Goal: Obtain resource: Download file/media

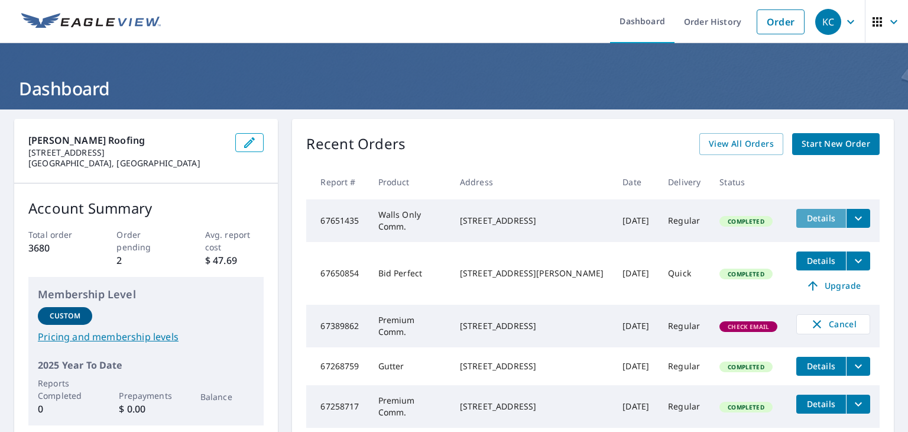
click at [819, 214] on span "Details" at bounding box center [821, 217] width 35 height 11
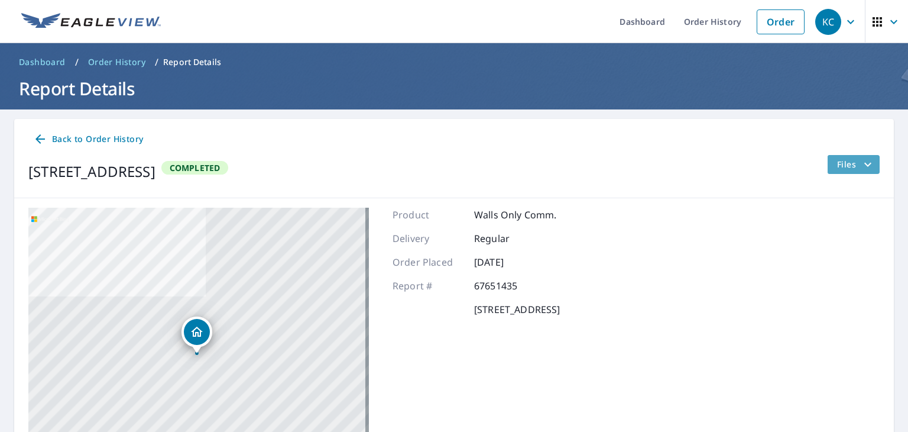
click at [851, 160] on span "Files" at bounding box center [856, 164] width 38 height 14
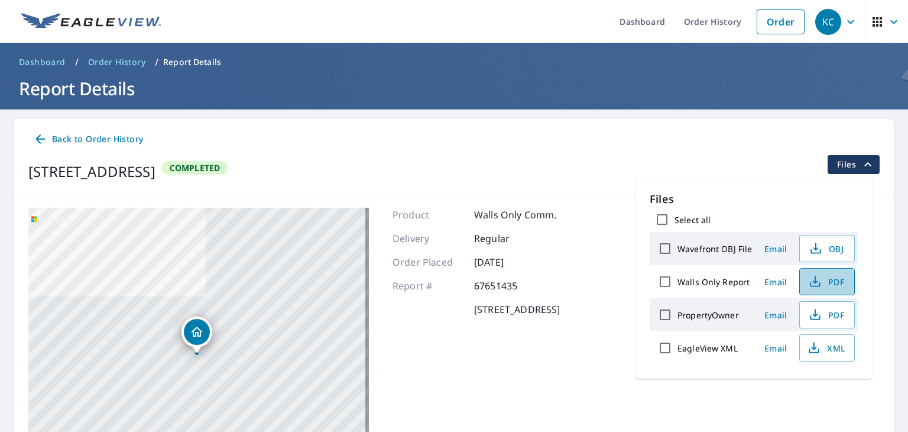
click at [837, 280] on span "PDF" at bounding box center [826, 281] width 38 height 14
click at [401, 17] on ul "Dashboard Order History Order" at bounding box center [489, 21] width 643 height 43
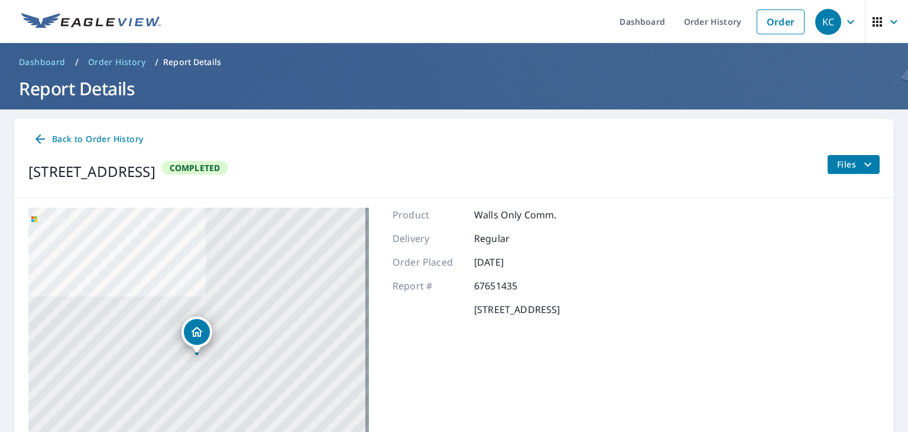
click at [861, 163] on icon "filesDropdownBtn-67651435" at bounding box center [868, 164] width 14 height 14
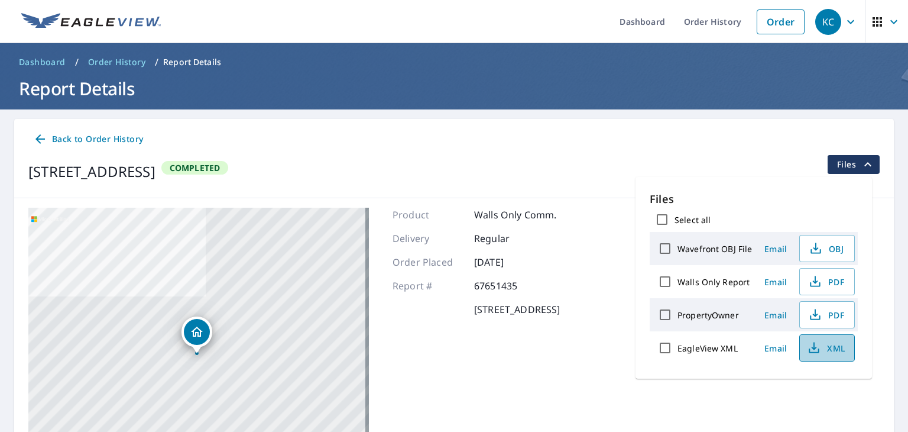
click at [826, 344] on span "XML" at bounding box center [826, 348] width 38 height 14
click at [836, 314] on span "PDF" at bounding box center [826, 315] width 38 height 14
click at [836, 247] on span "OBJ" at bounding box center [826, 248] width 38 height 14
click at [419, 20] on ul "Dashboard Order History Order" at bounding box center [489, 21] width 643 height 43
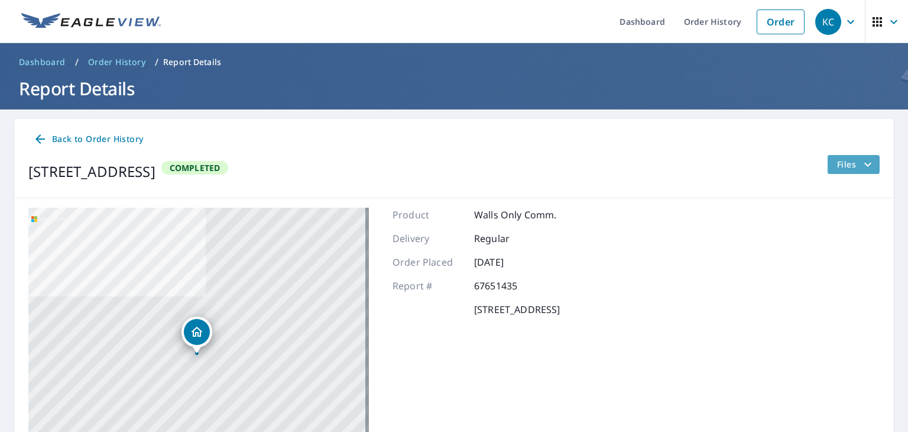
click at [861, 160] on icon "filesDropdownBtn-67651435" at bounding box center [868, 164] width 14 height 14
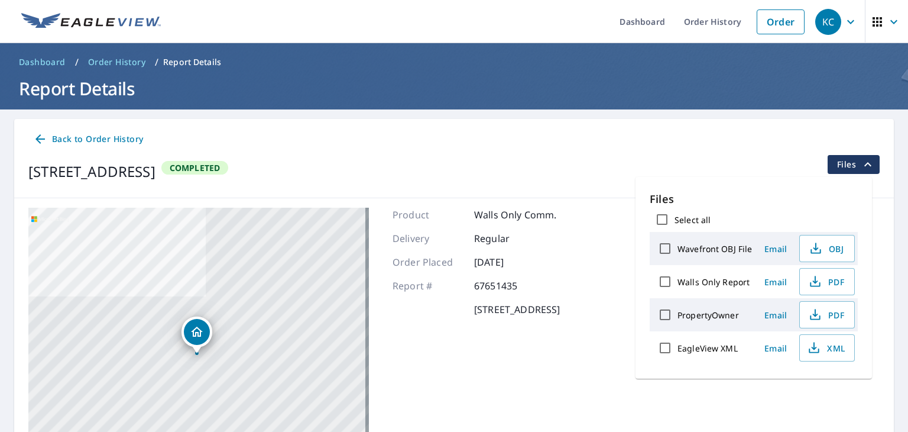
click at [560, 413] on div "Product Walls Only Comm. Delivery Regular Order Placed [DATE] Report # 67651435…" at bounding box center [476, 356] width 167 height 296
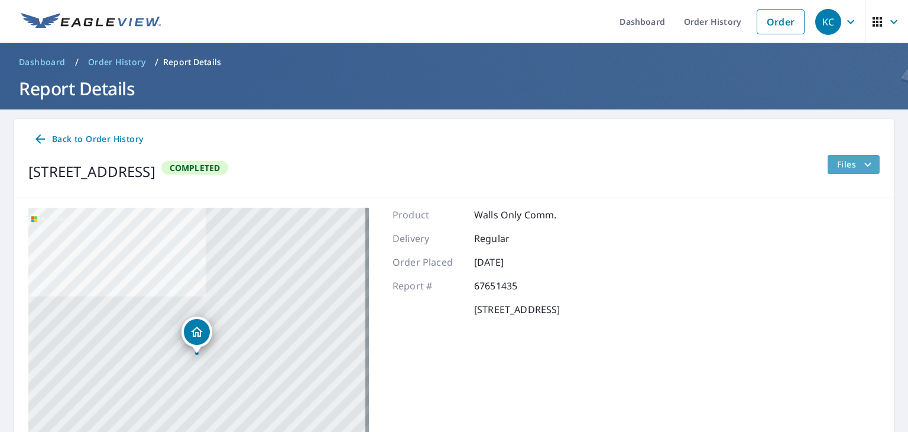
click at [865, 164] on icon "filesDropdownBtn-67651435" at bounding box center [868, 164] width 7 height 4
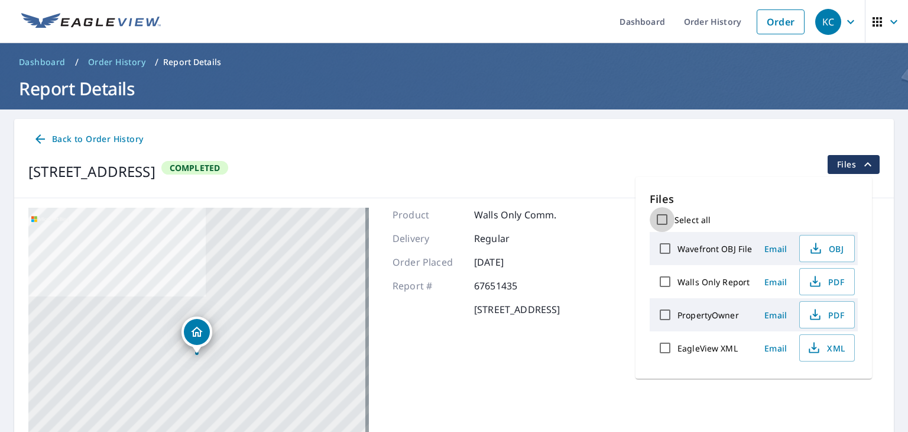
click at [665, 216] on input "Select all" at bounding box center [662, 219] width 25 height 25
checkbox input "true"
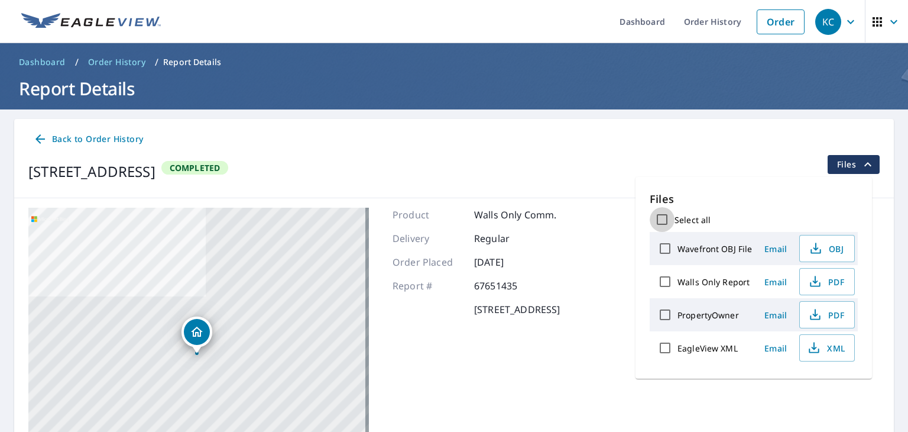
checkbox input "true"
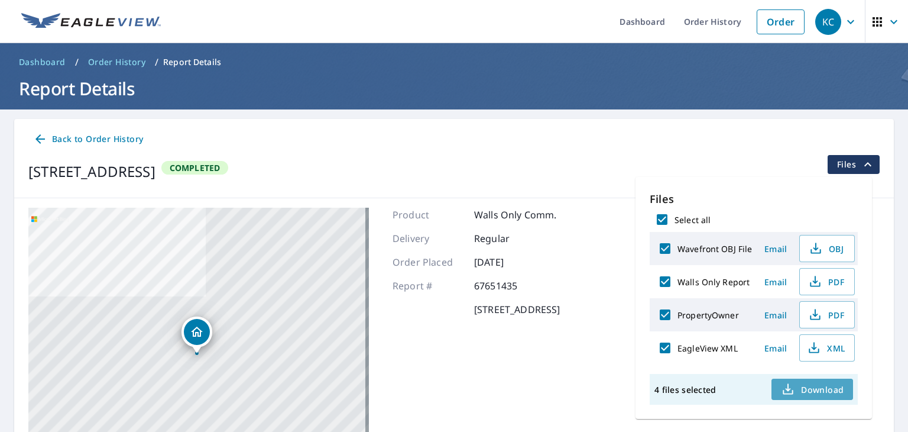
click at [823, 386] on span "Download" at bounding box center [812, 389] width 63 height 14
click at [772, 345] on span "Email" at bounding box center [776, 347] width 28 height 11
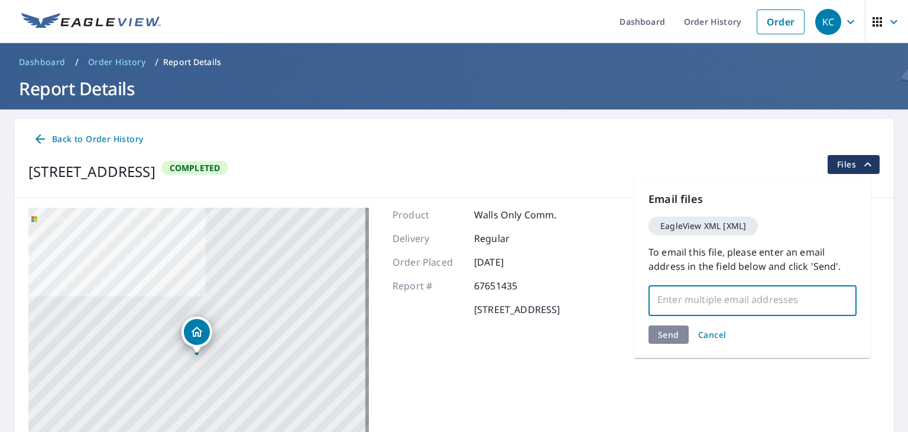
click at [677, 302] on input "text" at bounding box center [744, 299] width 180 height 22
type input "[PERSON_NAME][EMAIL_ADDRESS][PERSON_NAME][DOMAIN_NAME]"
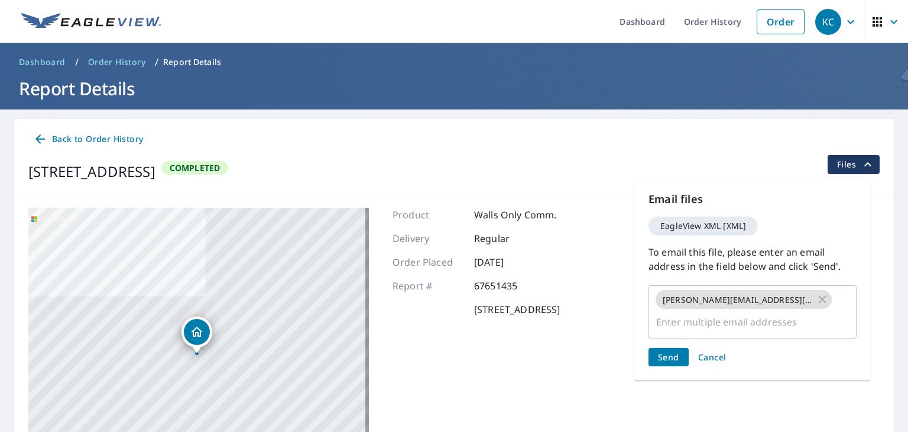
click at [667, 332] on div "Email files EagleView XML [XML] To email this file, please enter an email addre…" at bounding box center [753, 278] width 237 height 203
click at [664, 354] on span "Send" at bounding box center [668, 356] width 21 height 11
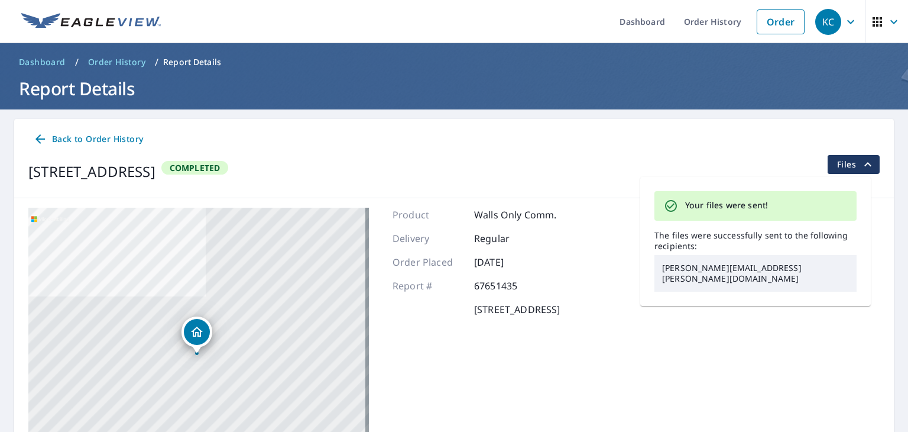
click at [865, 163] on icon "filesDropdownBtn-67651435" at bounding box center [868, 164] width 7 height 4
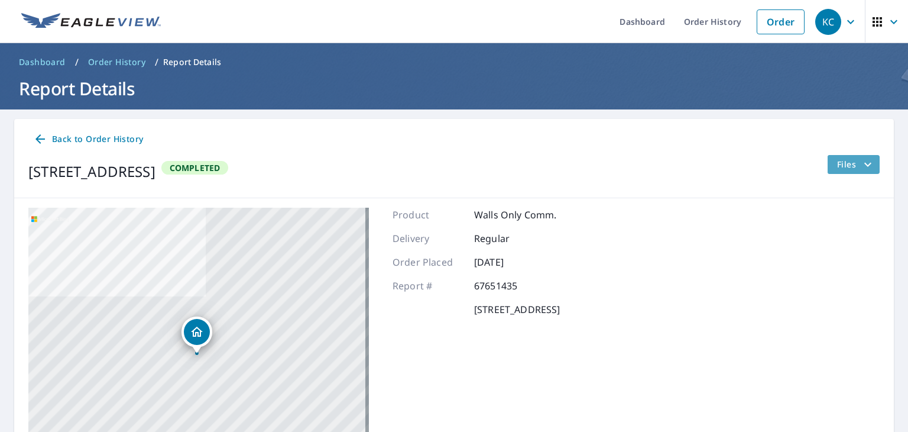
click at [861, 163] on icon "filesDropdownBtn-67651435" at bounding box center [868, 164] width 14 height 14
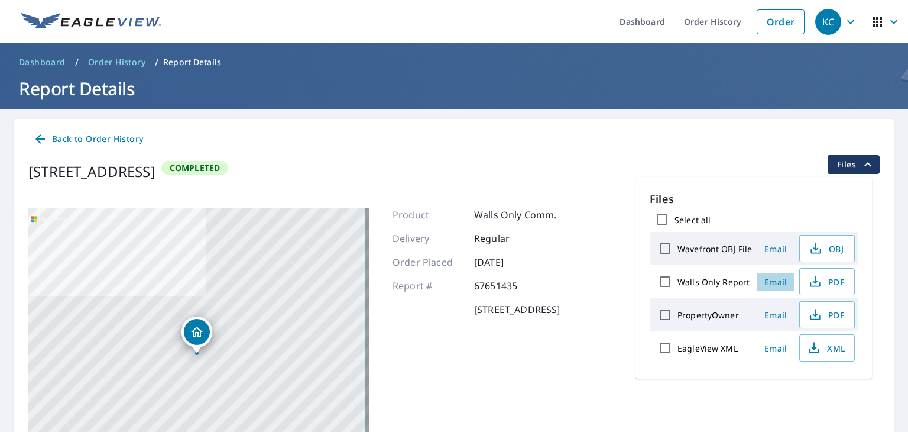
click at [778, 281] on span "Email" at bounding box center [776, 281] width 28 height 11
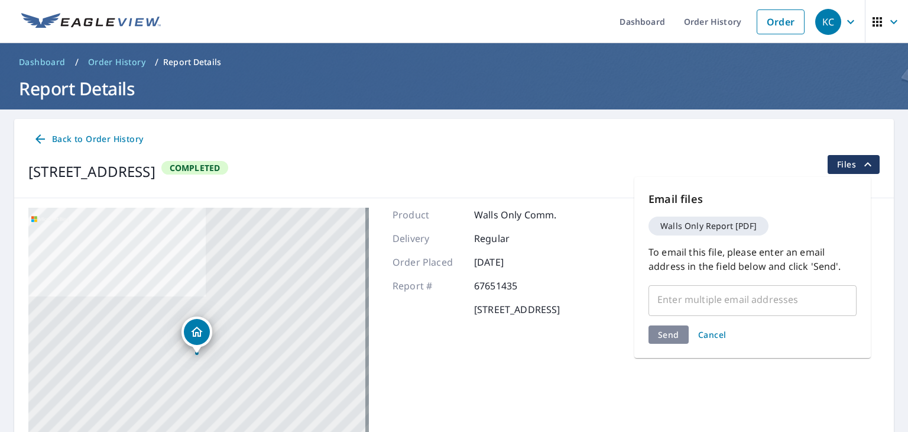
click at [672, 303] on input "text" at bounding box center [744, 299] width 180 height 22
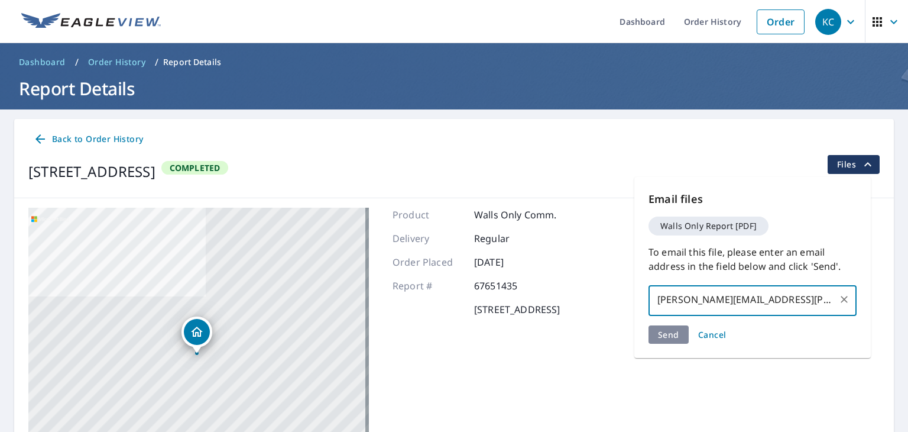
type input "[PERSON_NAME][EMAIL_ADDRESS][PERSON_NAME][DOMAIN_NAME]"
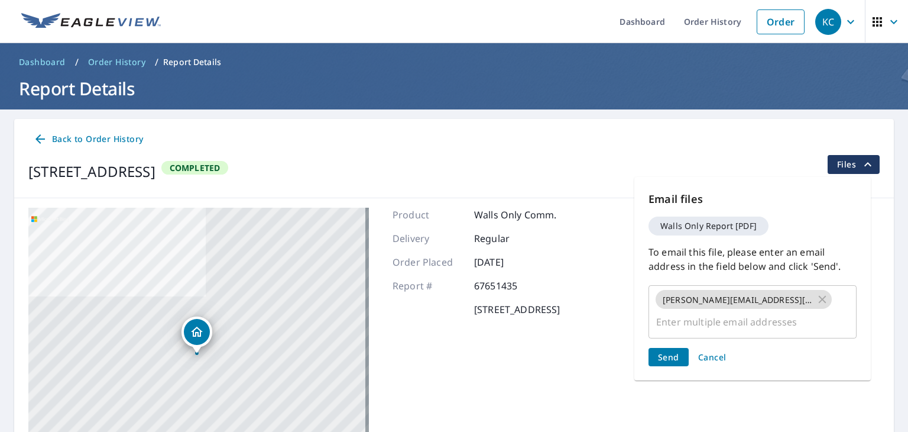
click at [671, 338] on div "Email files Walls Only Report [PDF] To email this file, please enter an email a…" at bounding box center [753, 278] width 237 height 203
click at [671, 356] on span "Send" at bounding box center [668, 356] width 21 height 11
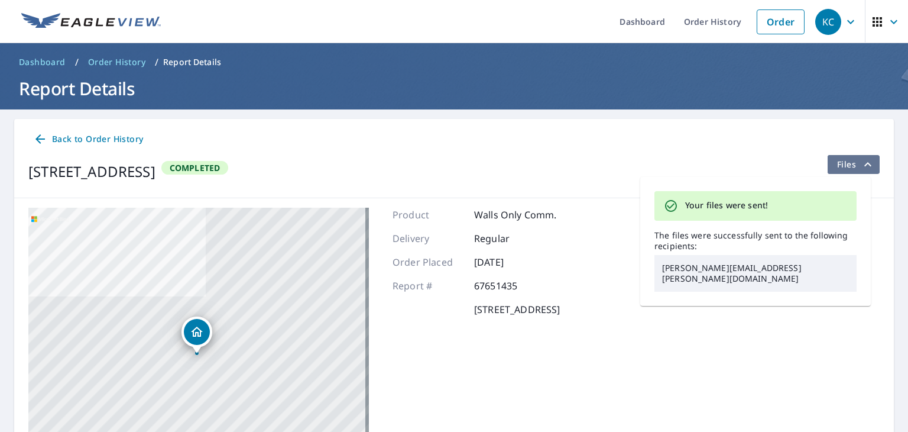
click at [865, 163] on icon "filesDropdownBtn-67651435" at bounding box center [868, 164] width 7 height 4
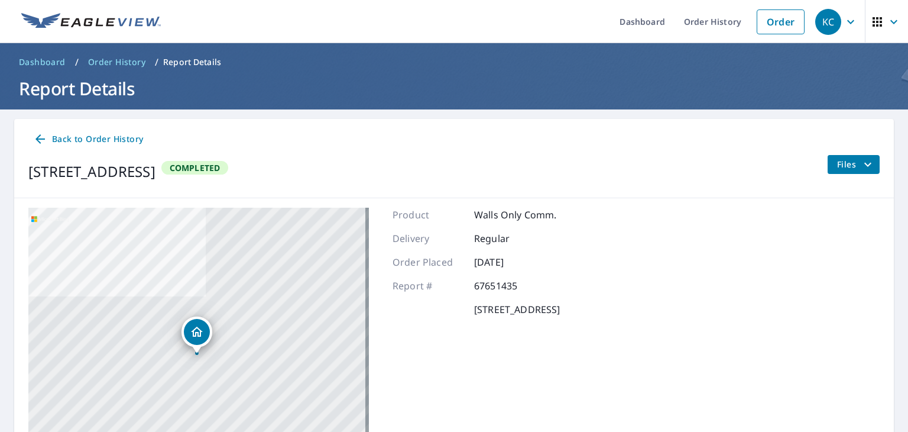
click at [861, 163] on icon "filesDropdownBtn-67651435" at bounding box center [868, 164] width 14 height 14
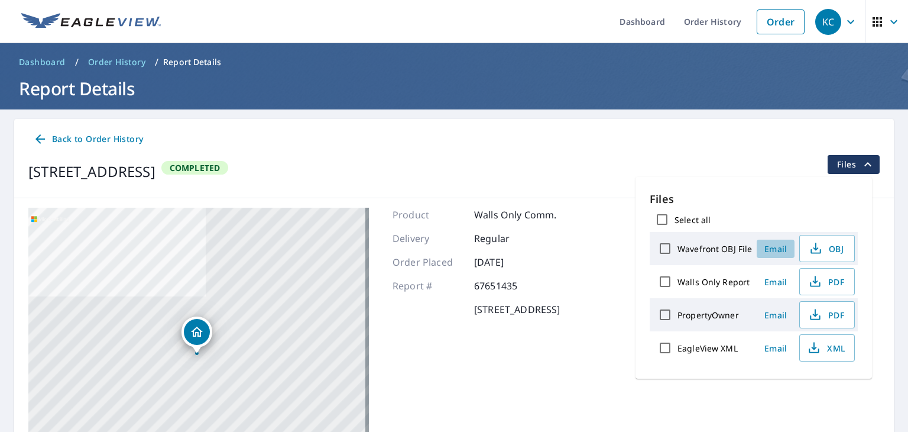
click at [776, 248] on span "Email" at bounding box center [776, 248] width 28 height 11
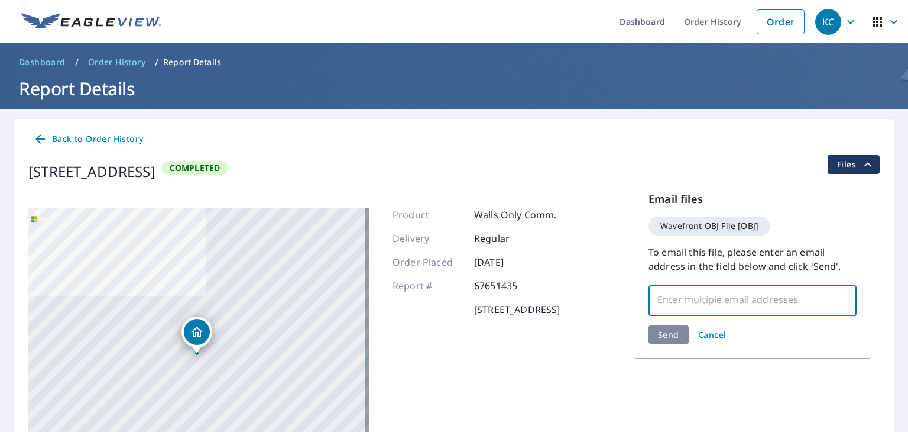
click at [681, 300] on input "text" at bounding box center [744, 299] width 180 height 22
type input "[PERSON_NAME][EMAIL_ADDRESS][PERSON_NAME][DOMAIN_NAME]"
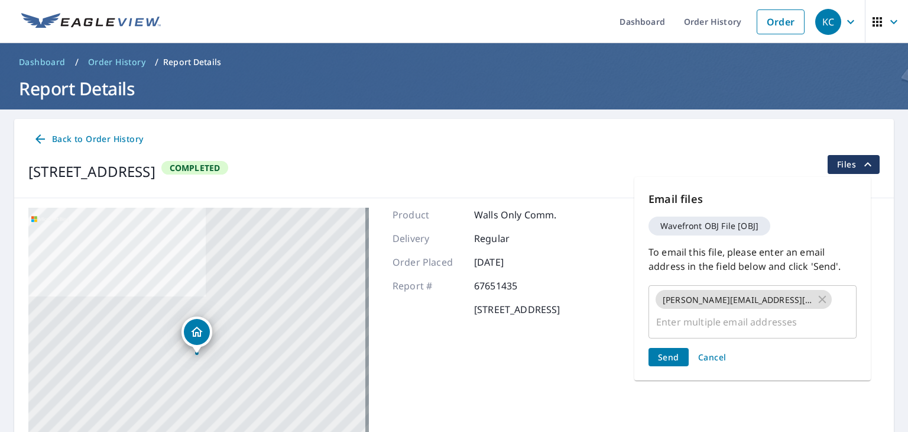
click at [667, 336] on div "Email files Wavefront OBJ File [OBJ] To email this file, please enter an email …" at bounding box center [753, 278] width 237 height 203
click at [668, 353] on span "Send" at bounding box center [668, 356] width 21 height 11
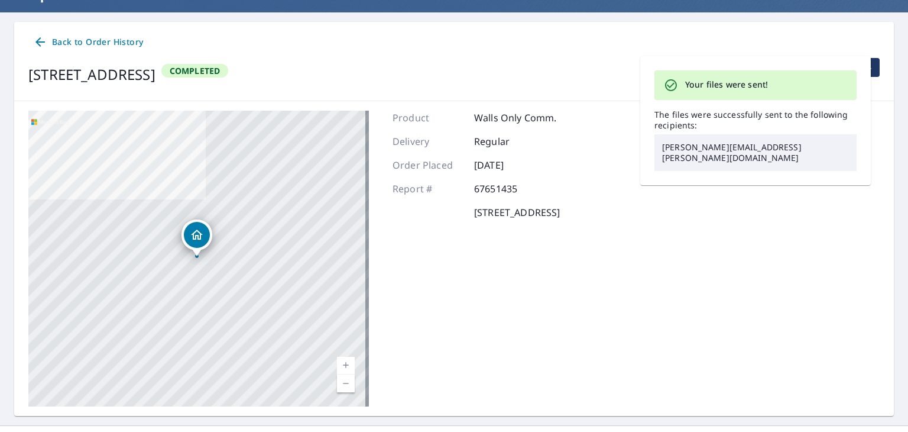
scroll to position [120, 0]
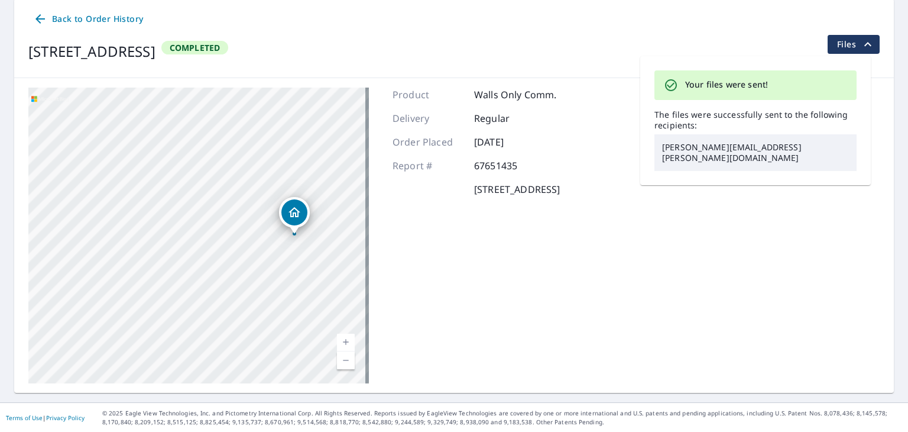
drag, startPoint x: 225, startPoint y: 268, endPoint x: 323, endPoint y: 269, distance: 97.6
click at [323, 269] on div "[STREET_ADDRESS]" at bounding box center [198, 236] width 341 height 296
drag, startPoint x: 147, startPoint y: 165, endPoint x: 150, endPoint y: 170, distance: 6.4
click at [150, 170] on div "[STREET_ADDRESS]" at bounding box center [198, 236] width 341 height 296
drag, startPoint x: 127, startPoint y: 169, endPoint x: 228, endPoint y: 171, distance: 101.2
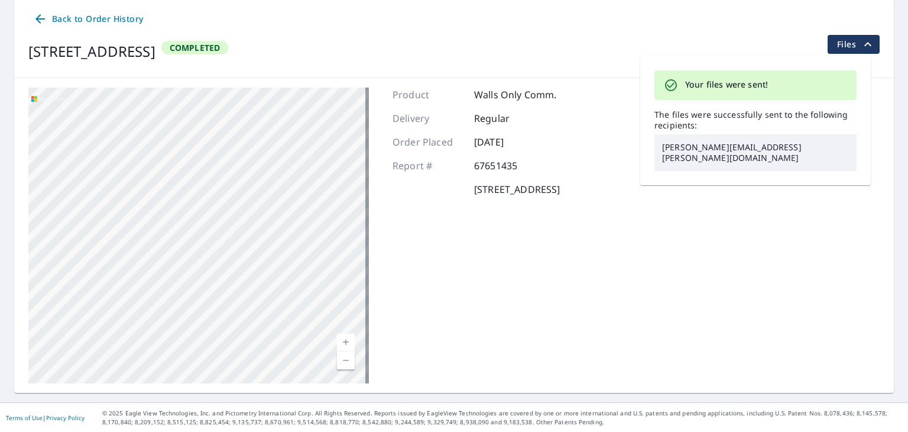
click at [228, 171] on div "[STREET_ADDRESS]" at bounding box center [198, 236] width 341 height 296
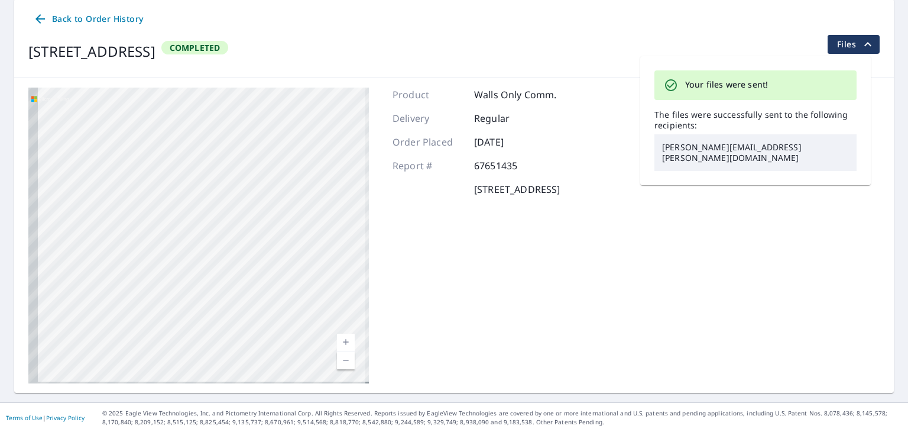
drag, startPoint x: 105, startPoint y: 185, endPoint x: 211, endPoint y: 185, distance: 105.3
click at [211, 185] on div "[STREET_ADDRESS]" at bounding box center [198, 236] width 341 height 296
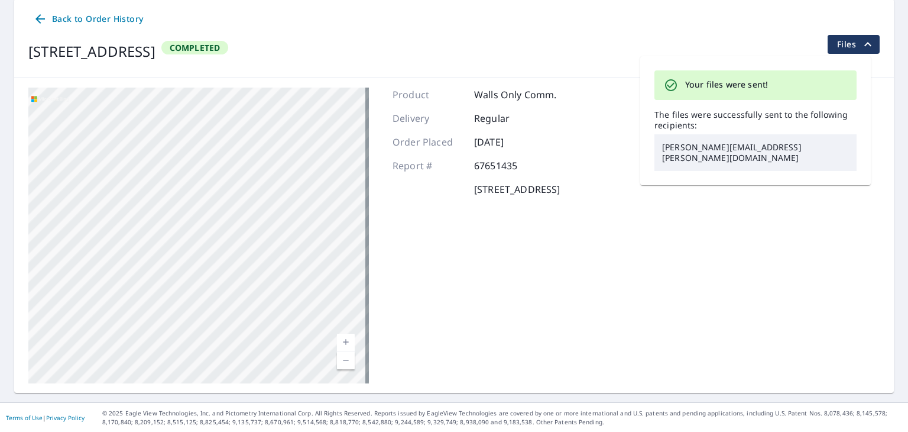
drag, startPoint x: 125, startPoint y: 180, endPoint x: 246, endPoint y: 192, distance: 121.2
click at [246, 192] on div "[STREET_ADDRESS]" at bounding box center [198, 236] width 341 height 296
drag, startPoint x: 114, startPoint y: 192, endPoint x: 251, endPoint y: 195, distance: 137.3
click at [251, 195] on div "[STREET_ADDRESS]" at bounding box center [198, 236] width 341 height 296
drag, startPoint x: 92, startPoint y: 198, endPoint x: 234, endPoint y: 209, distance: 143.0
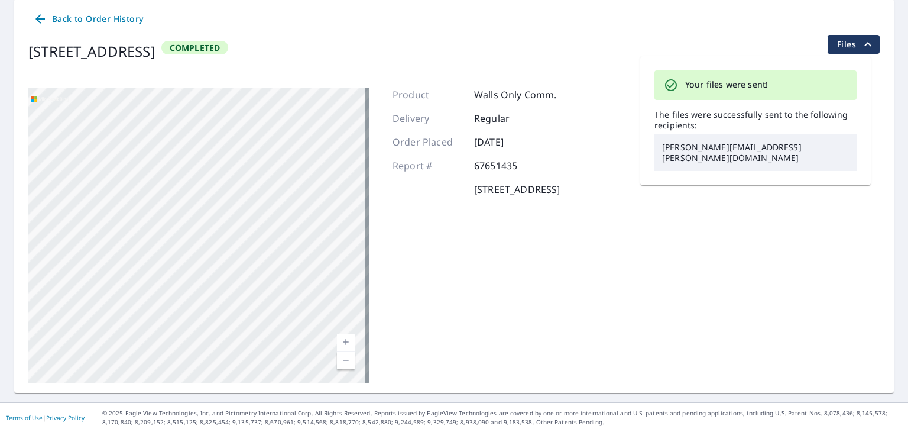
click at [234, 209] on div "[STREET_ADDRESS]" at bounding box center [198, 236] width 341 height 296
drag, startPoint x: 116, startPoint y: 173, endPoint x: 172, endPoint y: 224, distance: 75.4
click at [172, 224] on div "[STREET_ADDRESS]" at bounding box center [198, 236] width 341 height 296
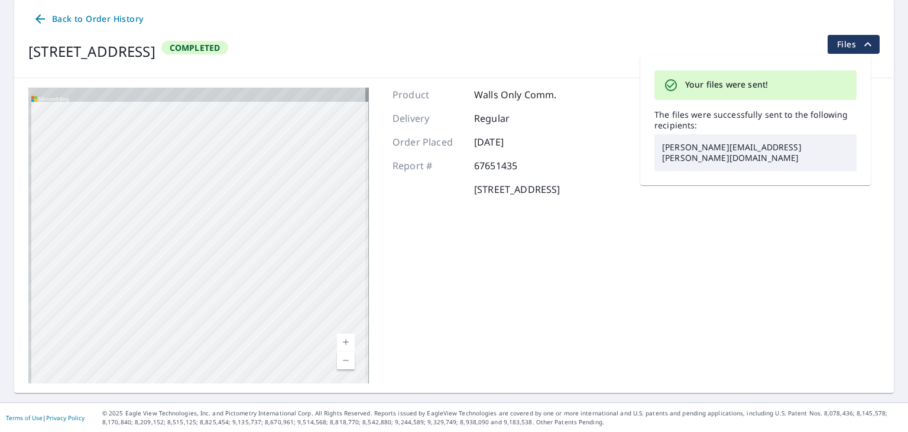
drag, startPoint x: 177, startPoint y: 146, endPoint x: 192, endPoint y: 234, distance: 89.3
click at [192, 234] on div "[STREET_ADDRESS]" at bounding box center [198, 236] width 341 height 296
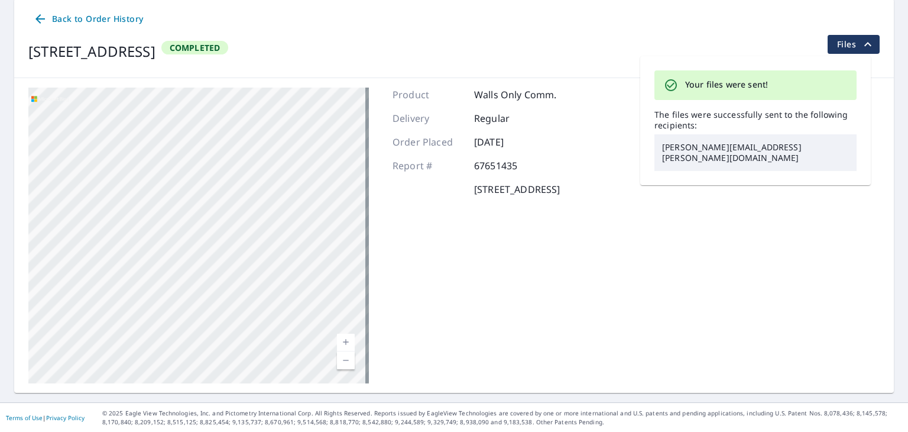
drag, startPoint x: 228, startPoint y: 115, endPoint x: 228, endPoint y: 216, distance: 101.1
click at [228, 216] on div "[STREET_ADDRESS]" at bounding box center [198, 236] width 341 height 296
drag, startPoint x: 232, startPoint y: 154, endPoint x: 234, endPoint y: 229, distance: 75.1
click at [234, 229] on div "[STREET_ADDRESS]" at bounding box center [198, 236] width 341 height 296
drag, startPoint x: 244, startPoint y: 160, endPoint x: 247, endPoint y: 218, distance: 58.6
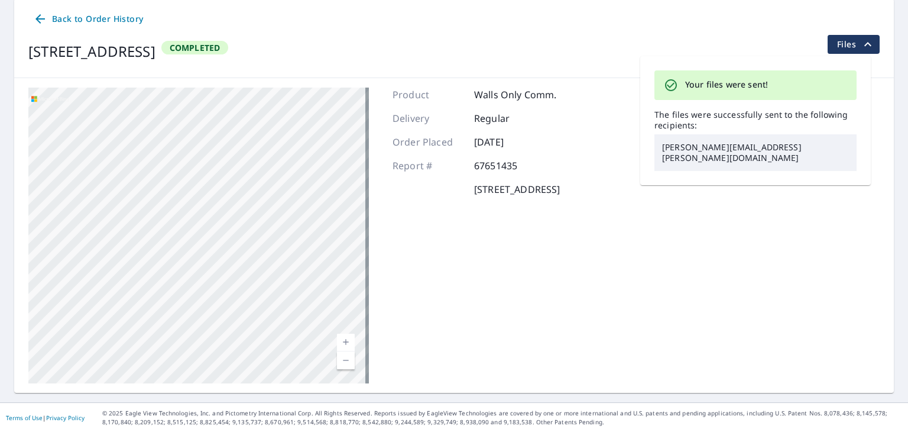
click at [247, 218] on div "[STREET_ADDRESS]" at bounding box center [198, 236] width 341 height 296
drag, startPoint x: 231, startPoint y: 166, endPoint x: 233, endPoint y: 254, distance: 88.2
click at [233, 254] on div "[STREET_ADDRESS]" at bounding box center [198, 236] width 341 height 296
drag, startPoint x: 245, startPoint y: 145, endPoint x: 247, endPoint y: 224, distance: 79.3
click at [247, 224] on div "[STREET_ADDRESS]" at bounding box center [198, 236] width 341 height 296
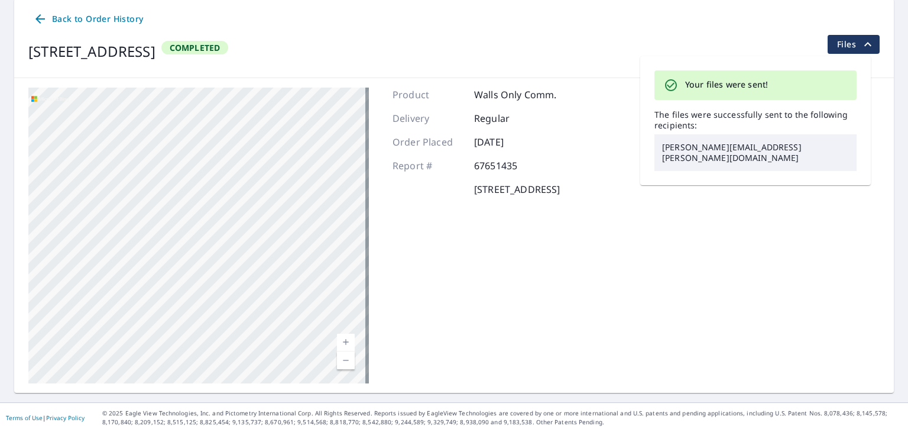
drag, startPoint x: 255, startPoint y: 108, endPoint x: 258, endPoint y: 202, distance: 94.7
click at [258, 202] on div "[STREET_ADDRESS]" at bounding box center [198, 236] width 341 height 296
drag, startPoint x: 263, startPoint y: 149, endPoint x: 263, endPoint y: 248, distance: 99.4
click at [263, 248] on div "[STREET_ADDRESS]" at bounding box center [198, 236] width 341 height 296
drag, startPoint x: 259, startPoint y: 184, endPoint x: 289, endPoint y: 250, distance: 72.0
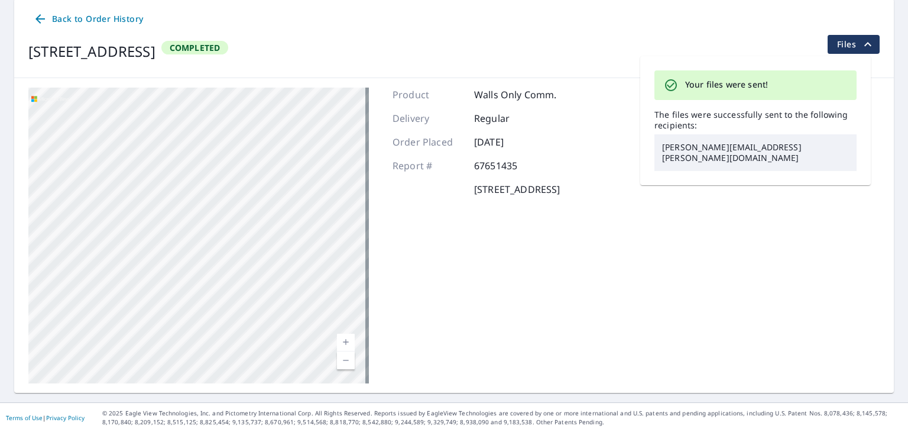
click at [289, 250] on div "[STREET_ADDRESS]" at bounding box center [198, 236] width 341 height 296
drag, startPoint x: 256, startPoint y: 141, endPoint x: 250, endPoint y: 230, distance: 89.5
click at [250, 230] on div "[STREET_ADDRESS]" at bounding box center [198, 236] width 341 height 296
drag, startPoint x: 258, startPoint y: 208, endPoint x: 181, endPoint y: 202, distance: 77.2
click at [181, 202] on div "[STREET_ADDRESS]" at bounding box center [198, 236] width 341 height 296
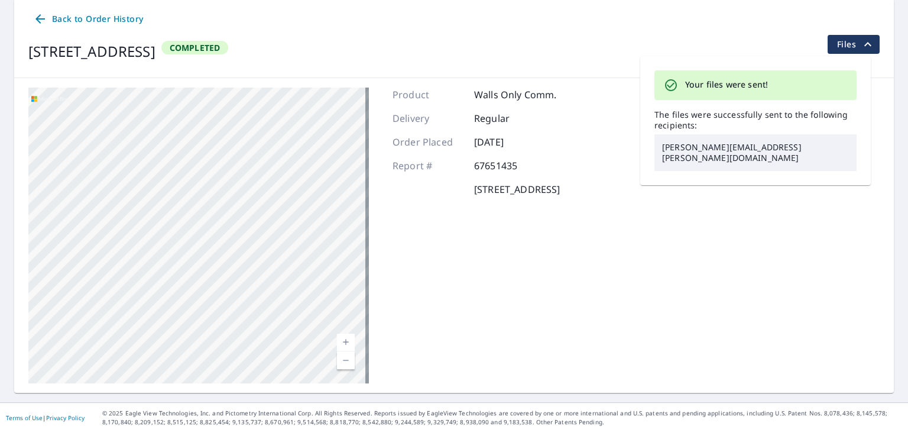
drag, startPoint x: 164, startPoint y: 201, endPoint x: 182, endPoint y: 211, distance: 21.2
click at [182, 211] on div "[STREET_ADDRESS]" at bounding box center [198, 236] width 341 height 296
drag, startPoint x: 160, startPoint y: 187, endPoint x: 227, endPoint y: 222, distance: 75.7
click at [227, 222] on div "[STREET_ADDRESS]" at bounding box center [198, 236] width 341 height 296
drag, startPoint x: 227, startPoint y: 137, endPoint x: 284, endPoint y: 206, distance: 90.3
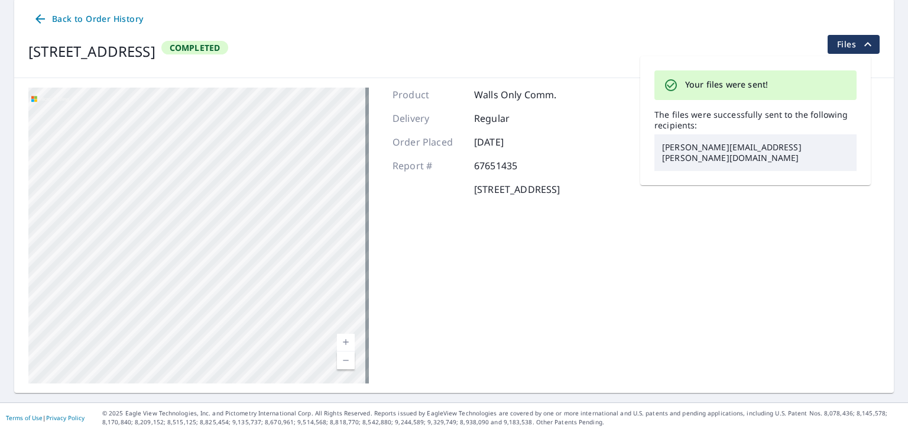
click at [284, 206] on div "[STREET_ADDRESS]" at bounding box center [198, 236] width 341 height 296
drag, startPoint x: 173, startPoint y: 210, endPoint x: 265, endPoint y: 137, distance: 117.5
click at [265, 137] on div "[STREET_ADDRESS]" at bounding box center [198, 236] width 341 height 296
drag, startPoint x: 125, startPoint y: 322, endPoint x: 122, endPoint y: 144, distance: 177.5
click at [122, 144] on div "[STREET_ADDRESS]" at bounding box center [198, 236] width 341 height 296
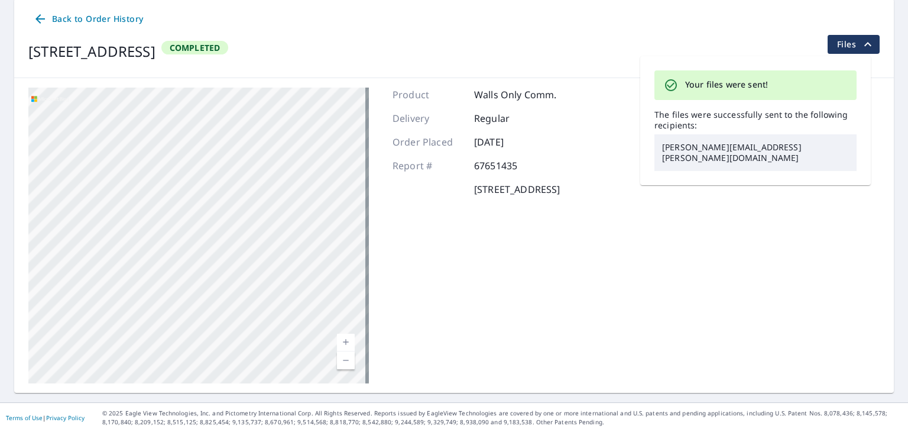
drag, startPoint x: 130, startPoint y: 253, endPoint x: 104, endPoint y: 173, distance: 83.8
click at [104, 173] on div "[STREET_ADDRESS]" at bounding box center [198, 236] width 341 height 296
drag, startPoint x: 112, startPoint y: 138, endPoint x: 145, endPoint y: 242, distance: 108.7
click at [145, 242] on div "[STREET_ADDRESS]" at bounding box center [198, 236] width 341 height 296
drag, startPoint x: 157, startPoint y: 155, endPoint x: 159, endPoint y: 308, distance: 153.2
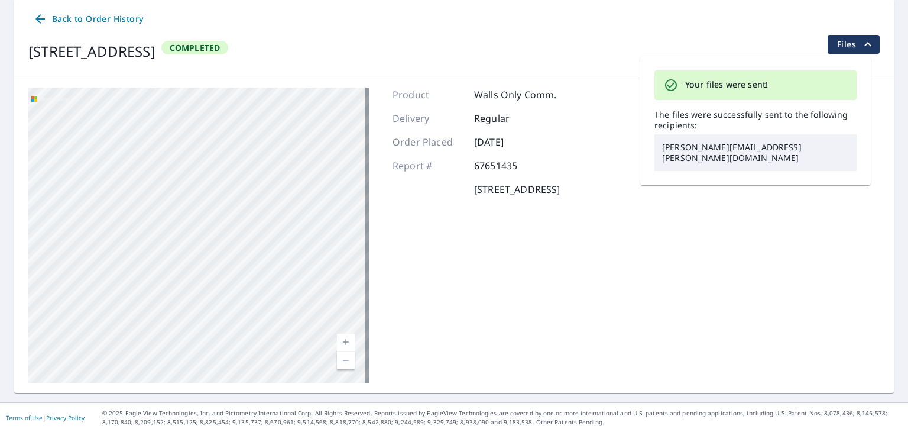
click at [159, 308] on div "[STREET_ADDRESS]" at bounding box center [198, 236] width 341 height 296
drag, startPoint x: 159, startPoint y: 166, endPoint x: 168, endPoint y: 324, distance: 158.2
click at [168, 324] on div "[STREET_ADDRESS]" at bounding box center [198, 236] width 341 height 296
drag, startPoint x: 140, startPoint y: 292, endPoint x: 277, endPoint y: 246, distance: 144.6
click at [277, 246] on div "[STREET_ADDRESS]" at bounding box center [198, 236] width 341 height 296
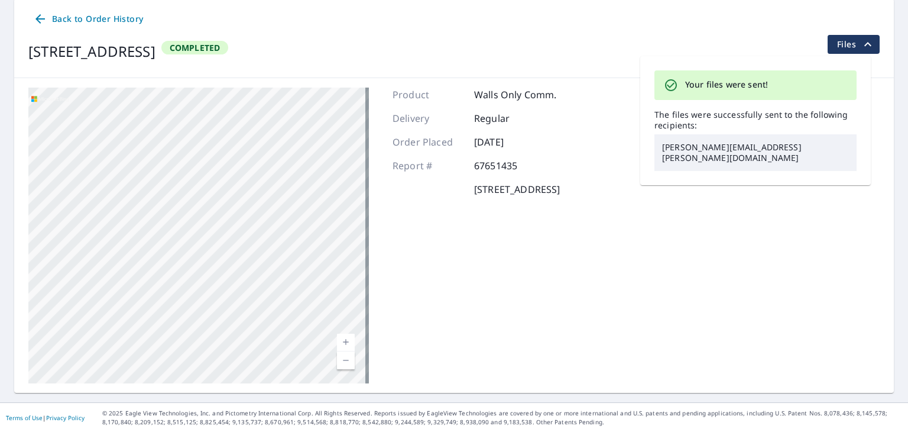
drag, startPoint x: 79, startPoint y: 254, endPoint x: 127, endPoint y: 329, distance: 89.3
click at [127, 329] on div "[STREET_ADDRESS]" at bounding box center [198, 236] width 341 height 296
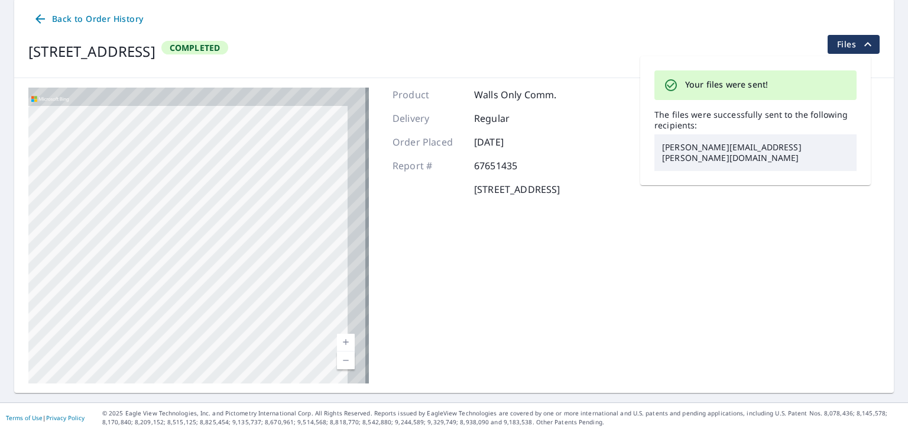
drag, startPoint x: 318, startPoint y: 180, endPoint x: 220, endPoint y: 262, distance: 127.7
click at [220, 262] on div "[STREET_ADDRESS]" at bounding box center [198, 236] width 341 height 296
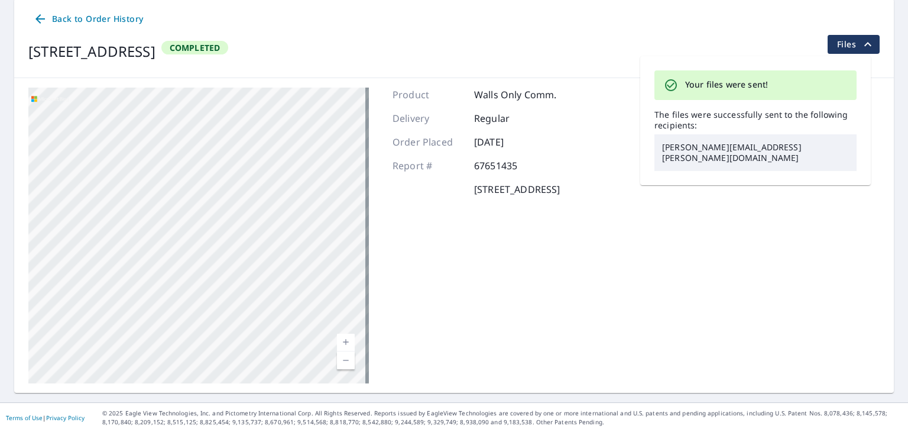
drag, startPoint x: 229, startPoint y: 160, endPoint x: 251, endPoint y: 280, distance: 122.2
click at [251, 280] on div "[STREET_ADDRESS]" at bounding box center [198, 236] width 341 height 296
drag, startPoint x: 250, startPoint y: 166, endPoint x: 271, endPoint y: 121, distance: 50.0
click at [271, 121] on div "[STREET_ADDRESS]" at bounding box center [198, 236] width 341 height 296
drag, startPoint x: 264, startPoint y: 240, endPoint x: 203, endPoint y: 195, distance: 75.7
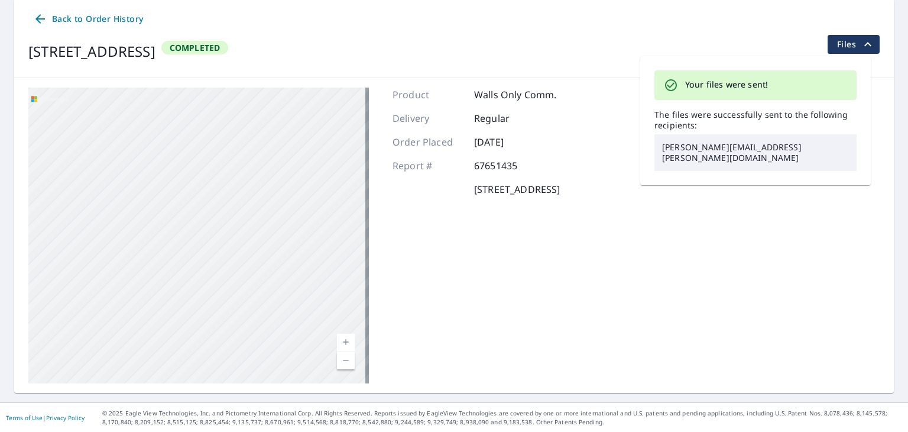
click at [203, 195] on div "[STREET_ADDRESS]" at bounding box center [198, 236] width 341 height 296
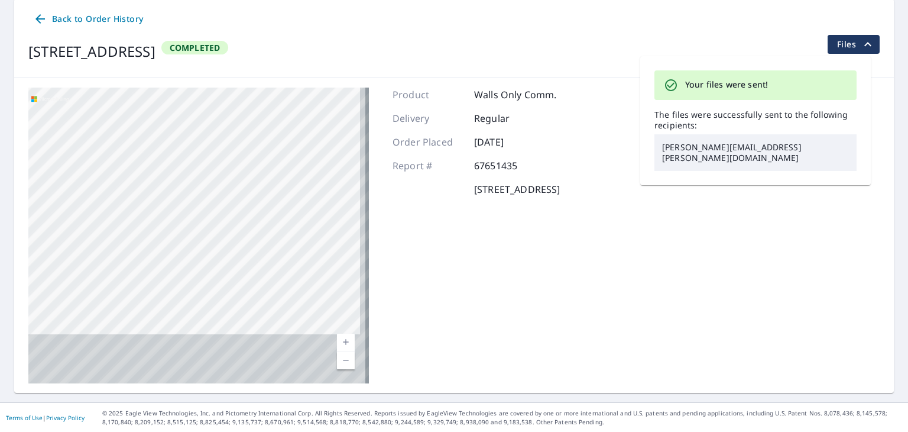
drag, startPoint x: 237, startPoint y: 334, endPoint x: 211, endPoint y: 153, distance: 182.8
click at [211, 153] on div "[STREET_ADDRESS]" at bounding box center [198, 236] width 341 height 296
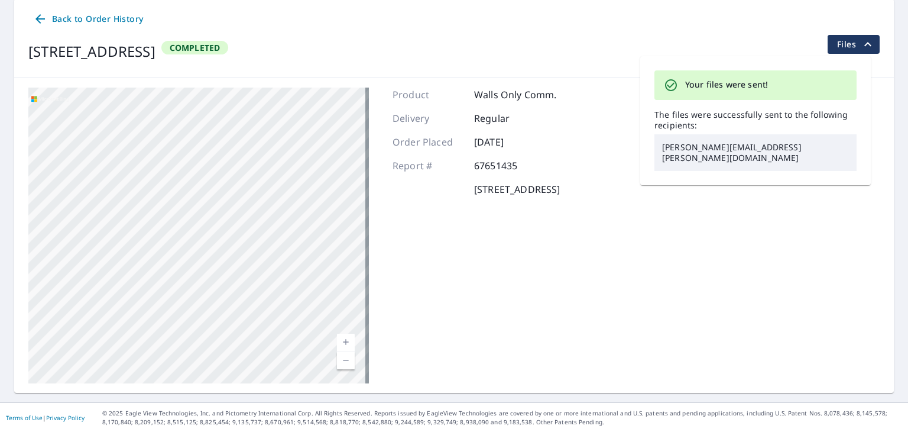
drag, startPoint x: 214, startPoint y: 172, endPoint x: 225, endPoint y: 211, distance: 40.6
click at [225, 211] on div "[STREET_ADDRESS]" at bounding box center [198, 236] width 341 height 296
drag, startPoint x: 214, startPoint y: 147, endPoint x: 221, endPoint y: 215, distance: 69.0
click at [221, 215] on div "[STREET_ADDRESS]" at bounding box center [198, 236] width 341 height 296
drag, startPoint x: 211, startPoint y: 140, endPoint x: 225, endPoint y: 252, distance: 113.2
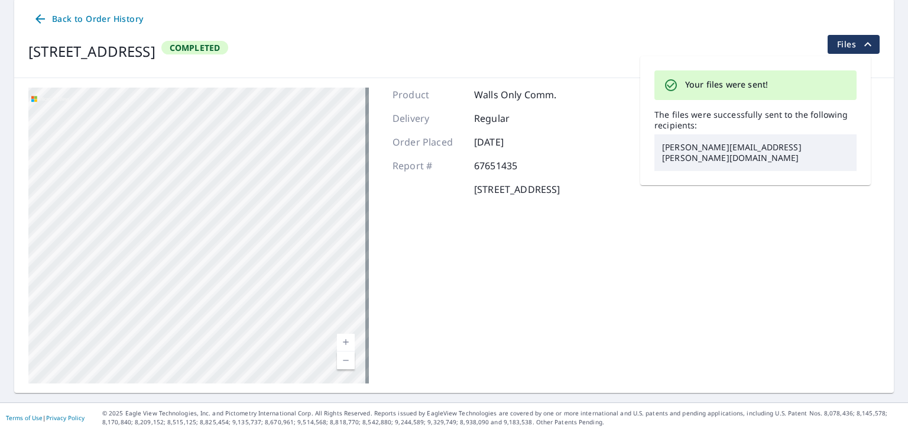
click at [225, 252] on div "[STREET_ADDRESS]" at bounding box center [198, 236] width 341 height 296
drag, startPoint x: 224, startPoint y: 167, endPoint x: 223, endPoint y: 251, distance: 84.0
click at [223, 251] on div "[STREET_ADDRESS]" at bounding box center [198, 236] width 341 height 296
drag, startPoint x: 192, startPoint y: 170, endPoint x: 191, endPoint y: 222, distance: 51.5
click at [191, 222] on div "[STREET_ADDRESS]" at bounding box center [198, 236] width 341 height 296
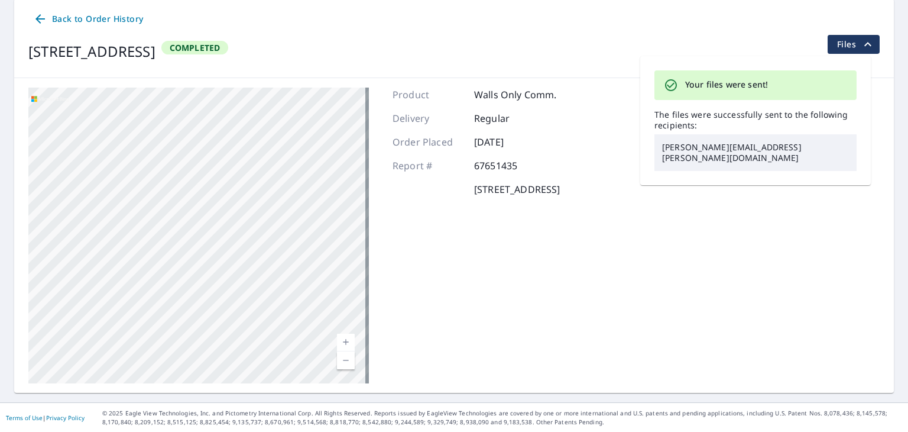
drag, startPoint x: 227, startPoint y: 132, endPoint x: 234, endPoint y: 153, distance: 22.6
click at [234, 153] on div "[STREET_ADDRESS]" at bounding box center [198, 236] width 341 height 296
drag, startPoint x: 321, startPoint y: 218, endPoint x: 159, endPoint y: 214, distance: 162.1
click at [159, 214] on div "[STREET_ADDRESS]" at bounding box center [198, 236] width 341 height 296
drag, startPoint x: 144, startPoint y: 198, endPoint x: 250, endPoint y: 208, distance: 106.4
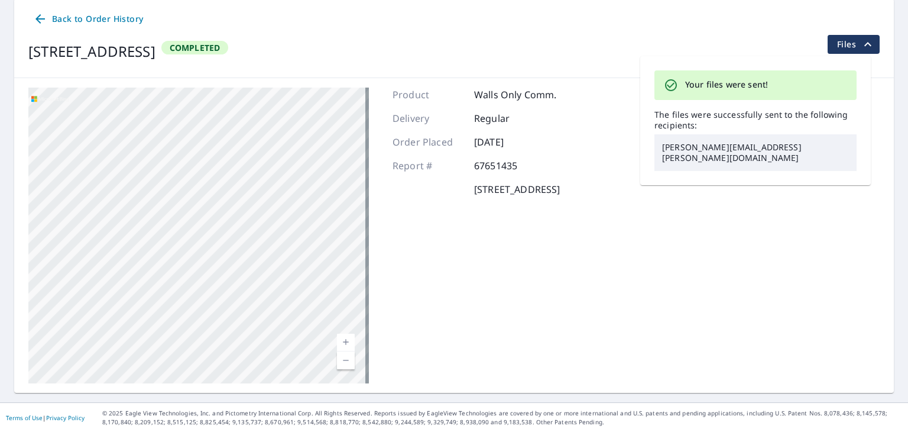
click at [250, 208] on div "[STREET_ADDRESS]" at bounding box center [198, 236] width 341 height 296
drag, startPoint x: 130, startPoint y: 303, endPoint x: 228, endPoint y: 258, distance: 108.5
click at [228, 258] on div "[STREET_ADDRESS]" at bounding box center [198, 236] width 341 height 296
drag, startPoint x: 140, startPoint y: 289, endPoint x: 232, endPoint y: 292, distance: 92.9
click at [232, 292] on div "[STREET_ADDRESS]" at bounding box center [198, 236] width 341 height 296
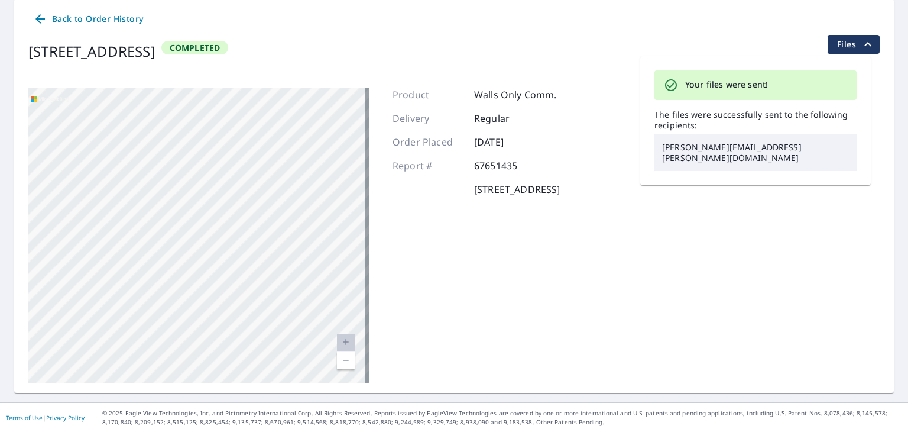
drag, startPoint x: 203, startPoint y: 289, endPoint x: 229, endPoint y: 284, distance: 26.0
click at [229, 284] on div "[STREET_ADDRESS]" at bounding box center [198, 236] width 341 height 296
drag, startPoint x: 300, startPoint y: 279, endPoint x: 0, endPoint y: 242, distance: 302.7
click at [0, 242] on main "Back to Order History [STREET_ADDRESS] Completed Files [STREET_ADDRESS] Aerial …" at bounding box center [454, 195] width 908 height 413
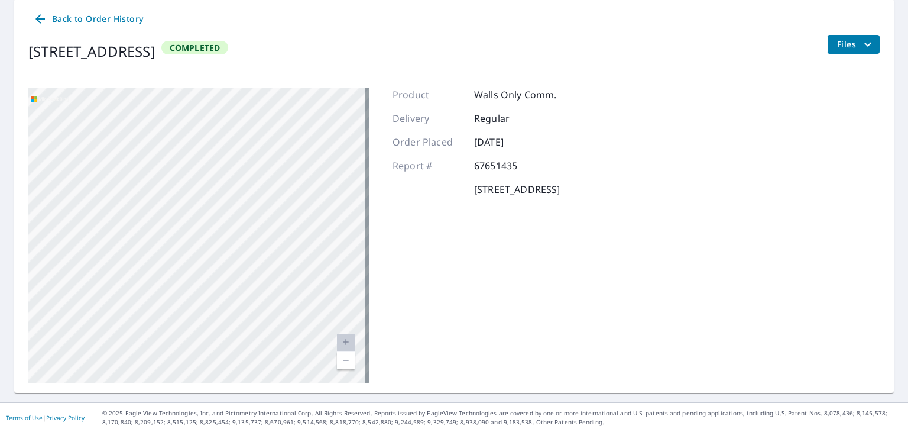
click at [465, 282] on div "Product Walls Only Comm. Delivery Regular Order Placed [DATE] Report # 67651435…" at bounding box center [476, 236] width 167 height 296
click at [667, 31] on div "Back to Order History [STREET_ADDRESS] Completed Files" at bounding box center [454, 38] width 880 height 79
